Goal: Information Seeking & Learning: Learn about a topic

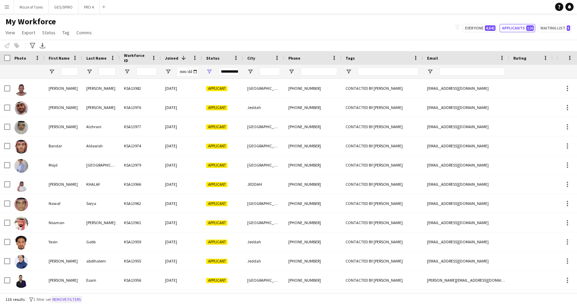
click at [75, 300] on button "Remove filters" at bounding box center [66, 300] width 31 height 8
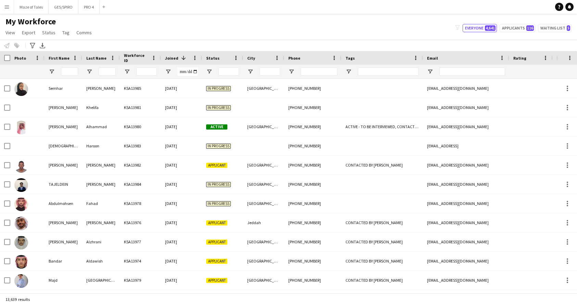
click at [285, 24] on div "My Workforce View Views Default view Basic Export View TAGS Test New view Updat…" at bounding box center [288, 27] width 577 height 23
click at [316, 75] on input "Phone Filter Input" at bounding box center [319, 71] width 37 height 8
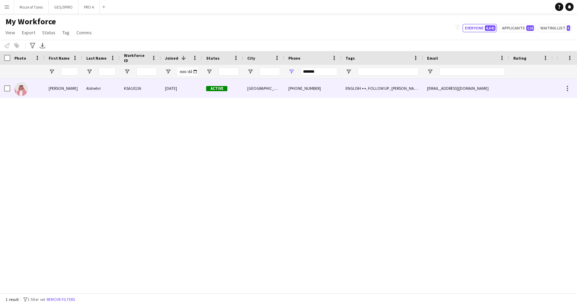
click at [201, 92] on div "[DATE]" at bounding box center [181, 88] width 41 height 19
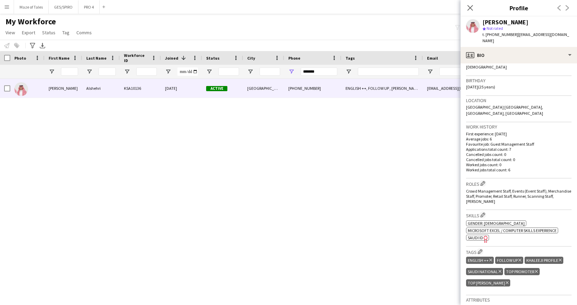
scroll to position [126, 0]
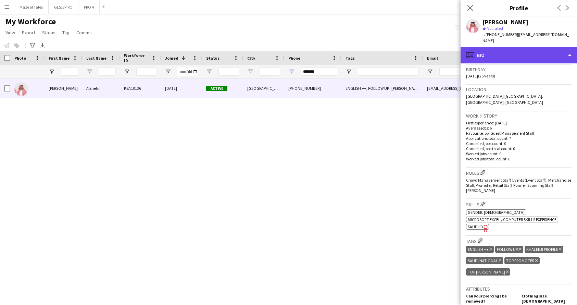
click at [524, 47] on div "profile Bio" at bounding box center [519, 55] width 116 height 16
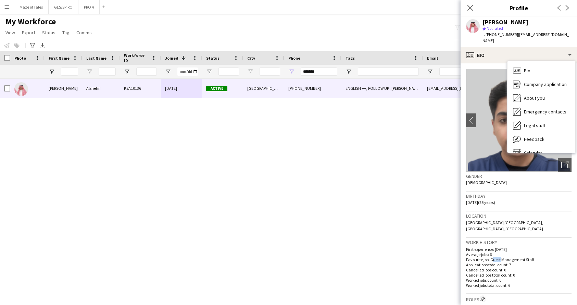
scroll to position [0, 0]
click at [532, 184] on div "Gender [DEMOGRAPHIC_DATA]" at bounding box center [518, 182] width 105 height 20
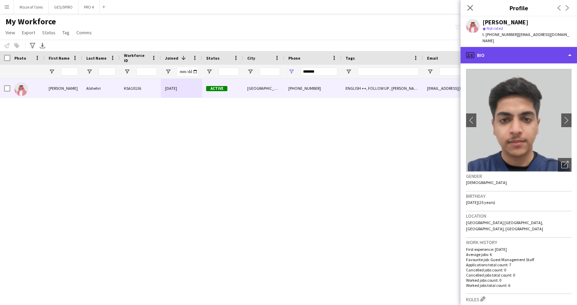
click at [512, 48] on div "profile Bio" at bounding box center [519, 55] width 116 height 16
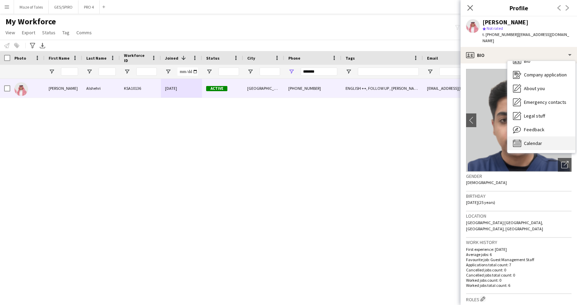
scroll to position [10, 0]
click at [541, 140] on div "Calendar Calendar" at bounding box center [542, 143] width 68 height 14
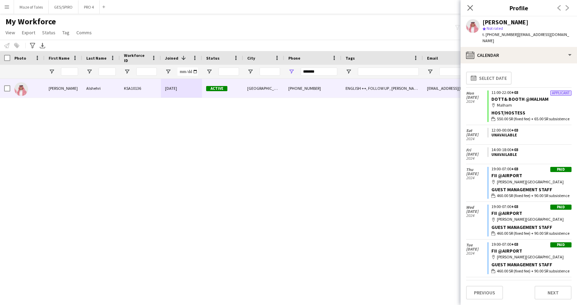
scroll to position [0, 0]
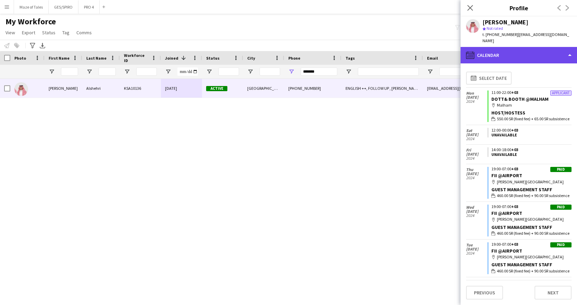
click at [513, 55] on div "calendar-full Calendar" at bounding box center [519, 55] width 116 height 16
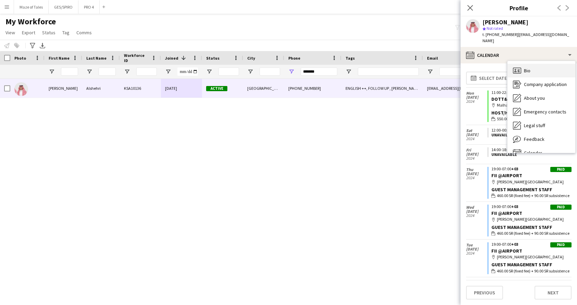
scroll to position [0, 0]
click at [535, 65] on div "Bio Bio" at bounding box center [542, 71] width 68 height 14
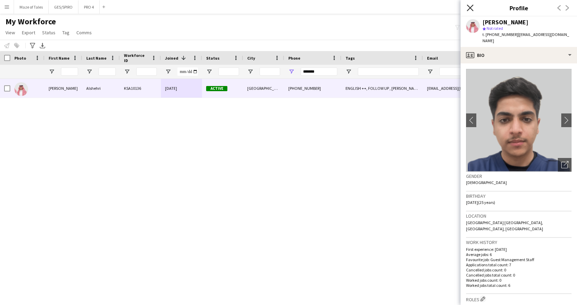
click at [470, 9] on icon "Close pop-in" at bounding box center [470, 7] width 7 height 7
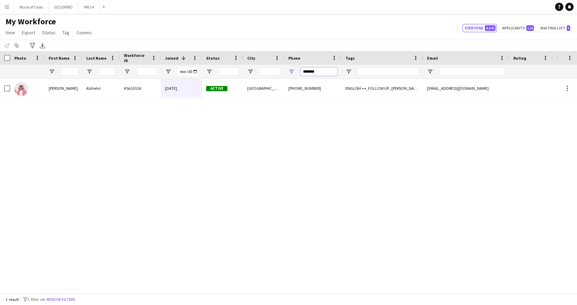
drag, startPoint x: 323, startPoint y: 73, endPoint x: 221, endPoint y: 72, distance: 102.4
click at [221, 73] on div at bounding box center [355, 72] width 711 height 14
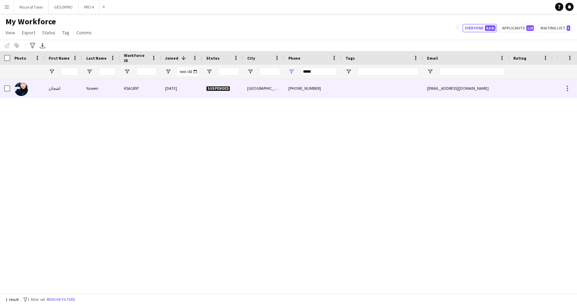
click at [118, 84] on div "Yaseen" at bounding box center [101, 88] width 38 height 19
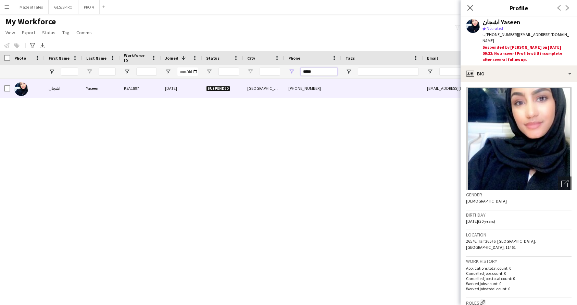
click at [319, 71] on input "*****" at bounding box center [319, 71] width 37 height 8
click at [472, 6] on icon at bounding box center [470, 7] width 7 height 7
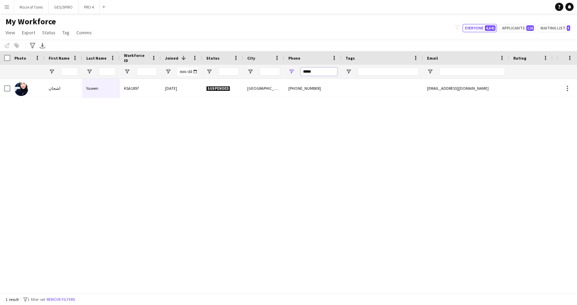
click at [330, 68] on input "*****" at bounding box center [319, 71] width 37 height 8
click at [323, 75] on input "*****" at bounding box center [319, 71] width 37 height 8
type input "*******"
